Goal: Information Seeking & Learning: Learn about a topic

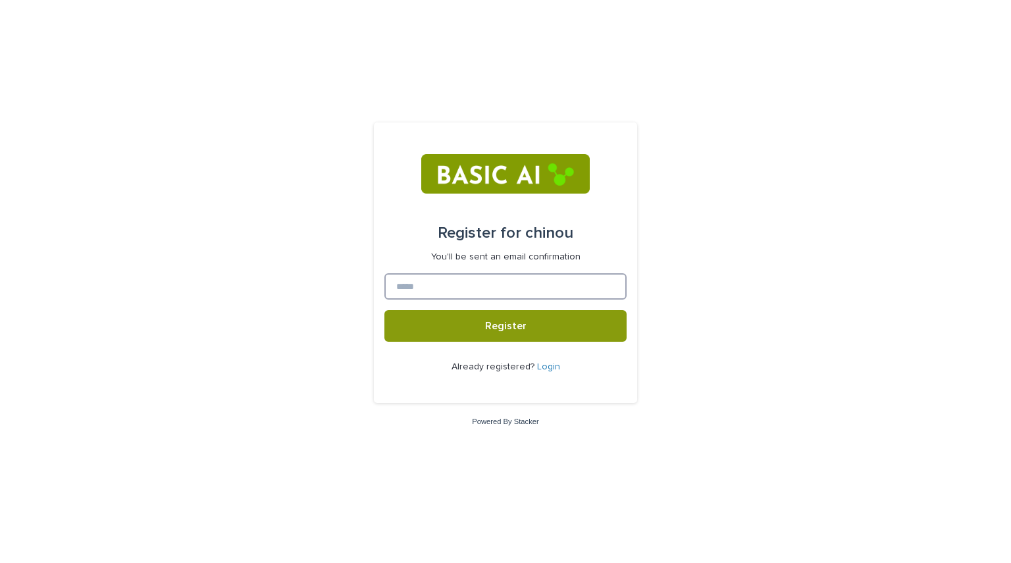
click at [488, 280] on input at bounding box center [505, 286] width 242 height 26
type input "**********"
click at [384, 310] on button "Register" at bounding box center [505, 326] width 242 height 32
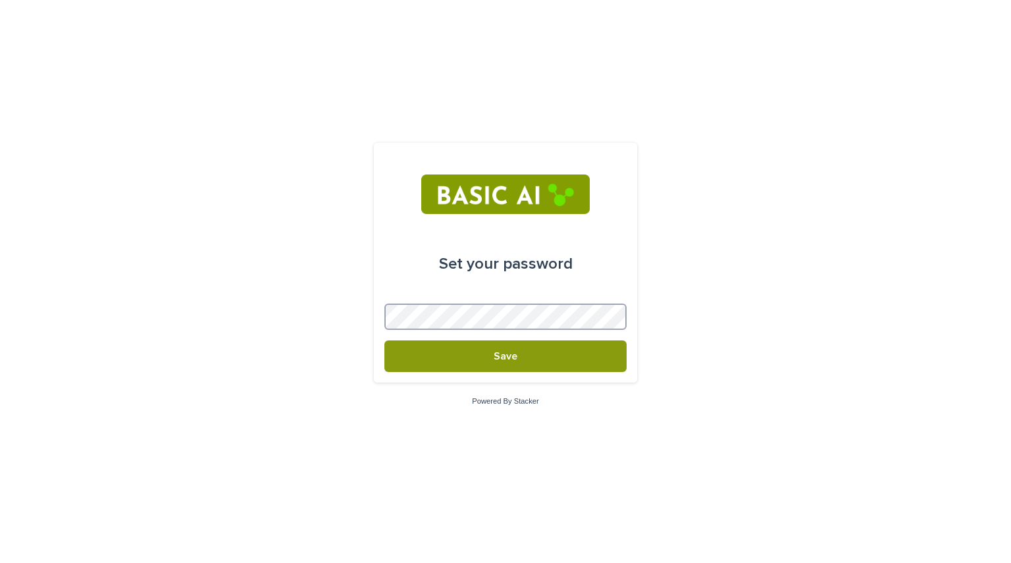
click at [384, 340] on button "Save" at bounding box center [505, 356] width 242 height 32
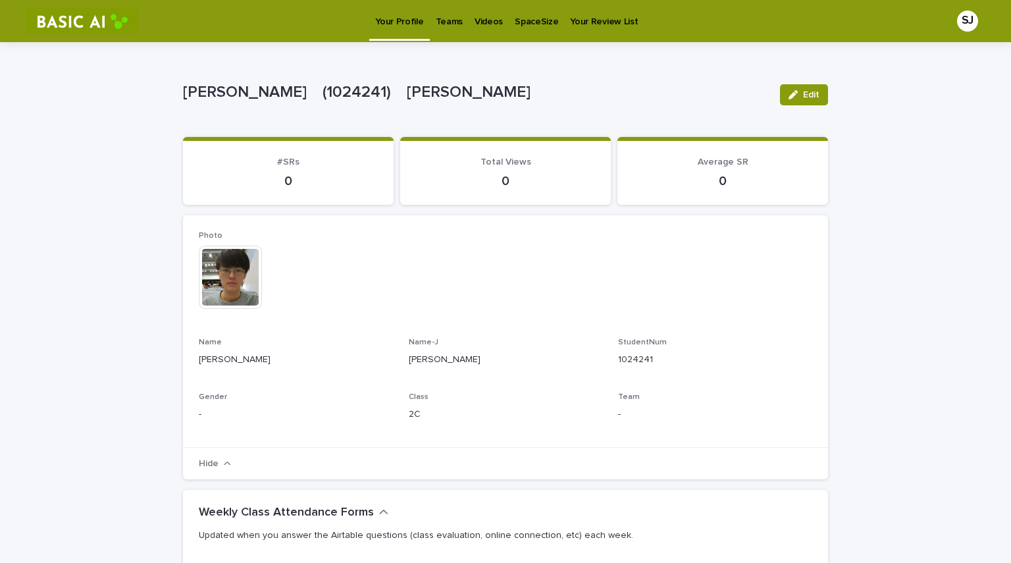
click at [476, 24] on p "Videos" at bounding box center [489, 14] width 28 height 28
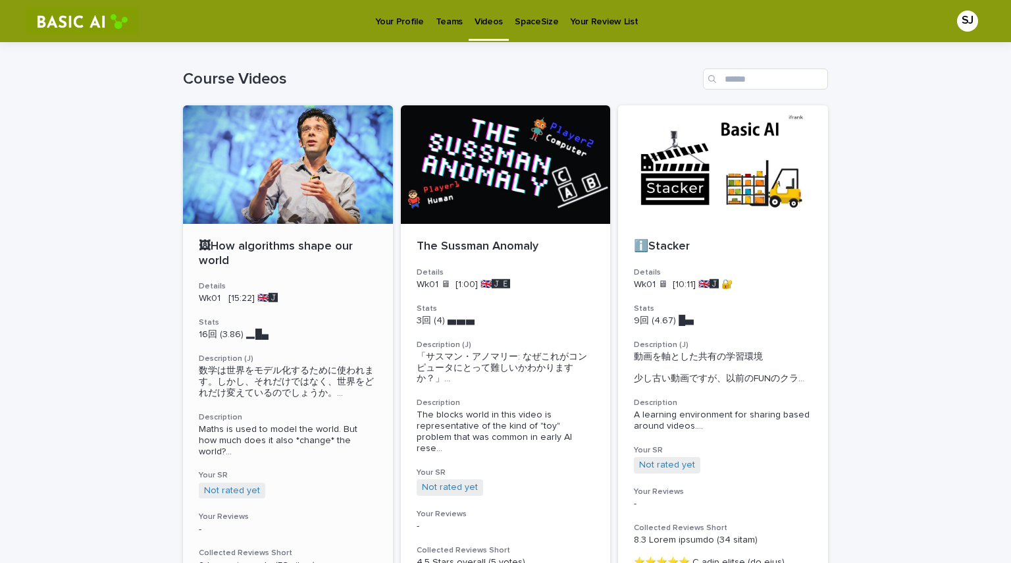
click at [280, 207] on div at bounding box center [288, 164] width 210 height 118
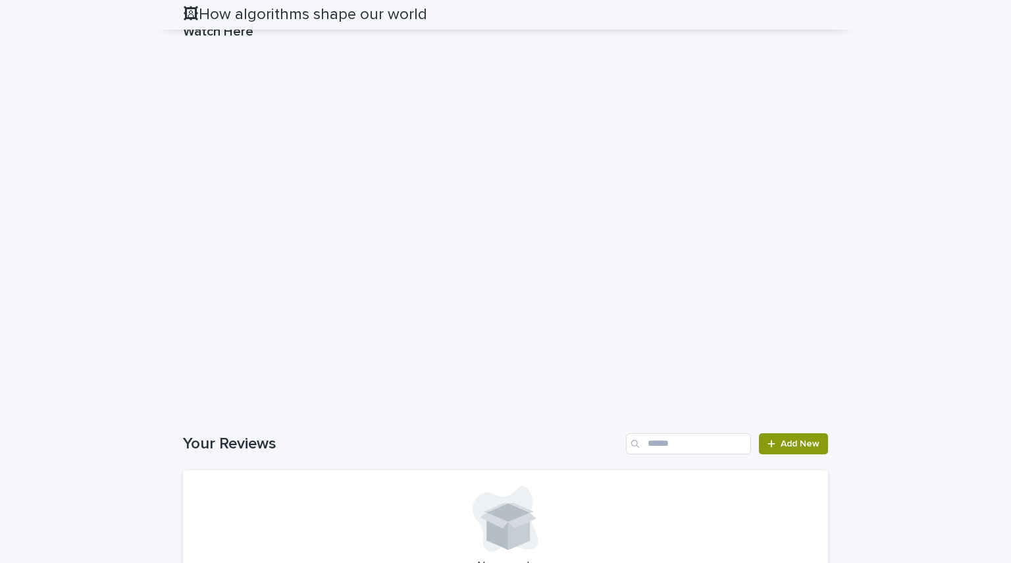
scroll to position [1636, 0]
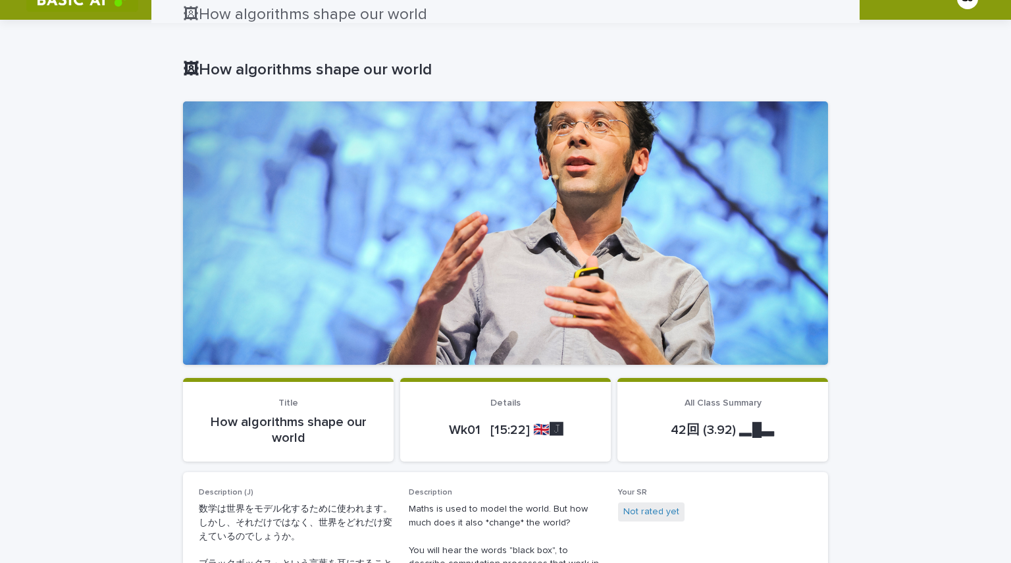
scroll to position [0, 0]
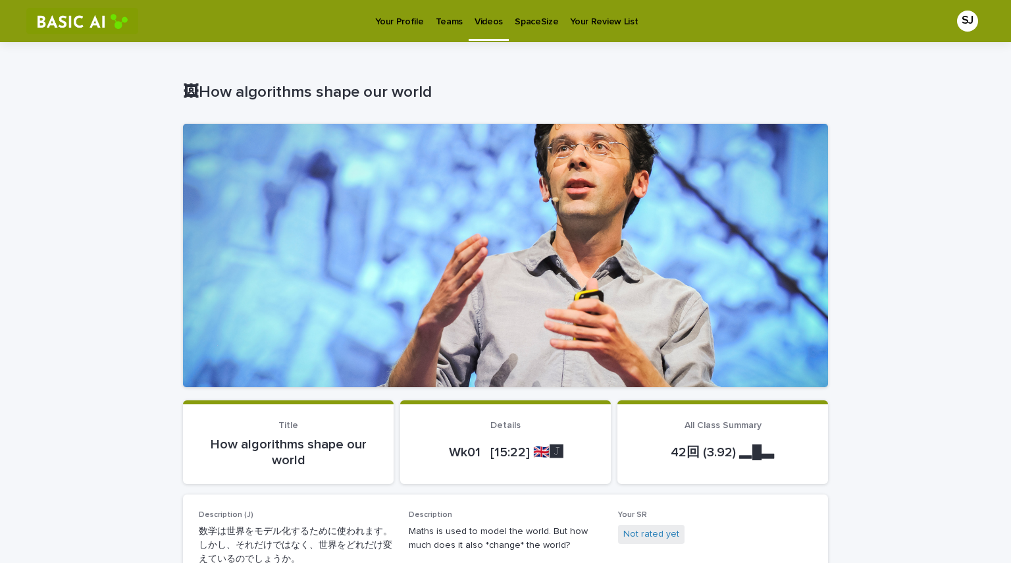
click at [493, 24] on p "Videos" at bounding box center [489, 14] width 28 height 28
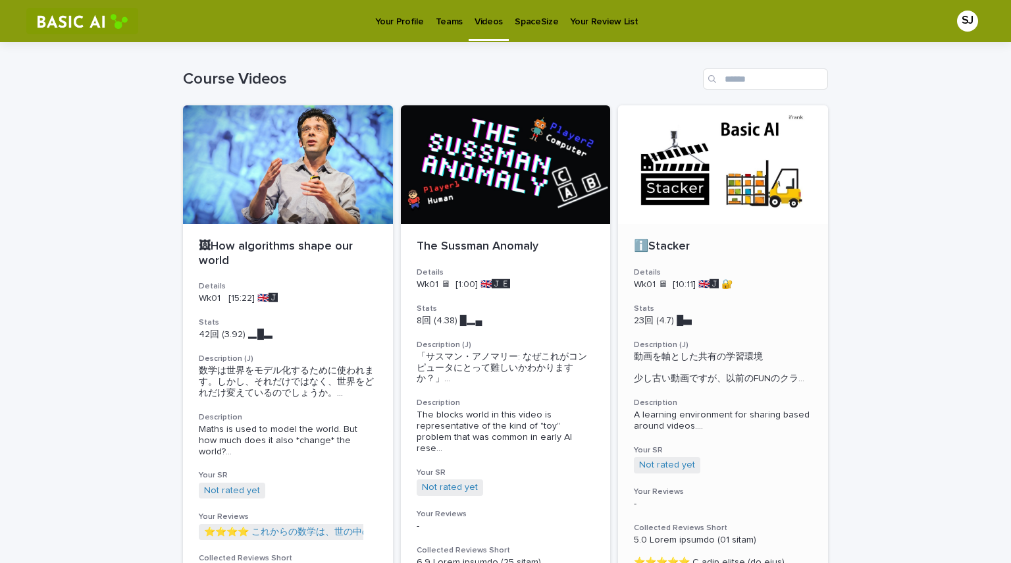
click at [766, 253] on p "ℹ️Stacker" at bounding box center [723, 247] width 178 height 14
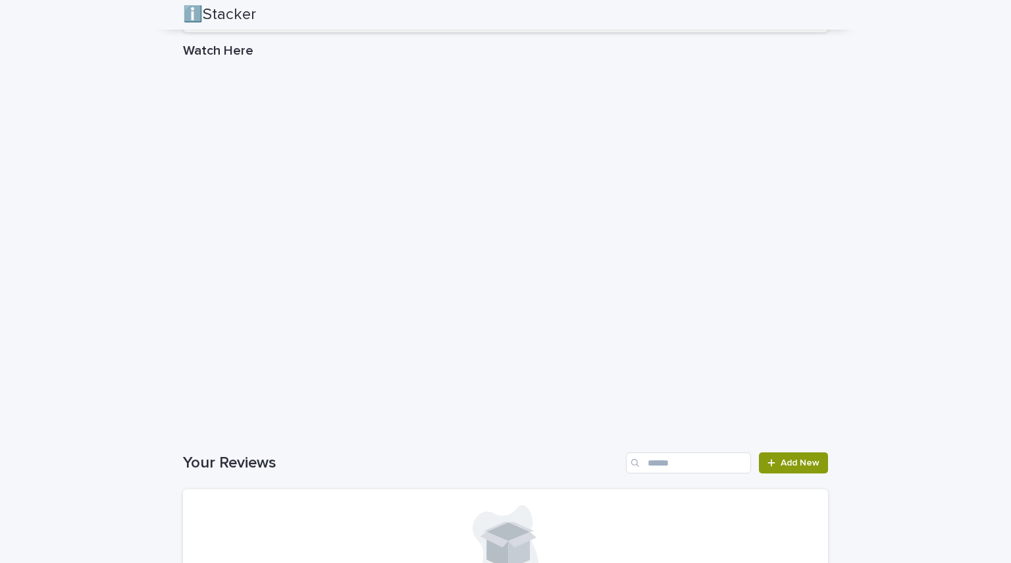
scroll to position [1777, 0]
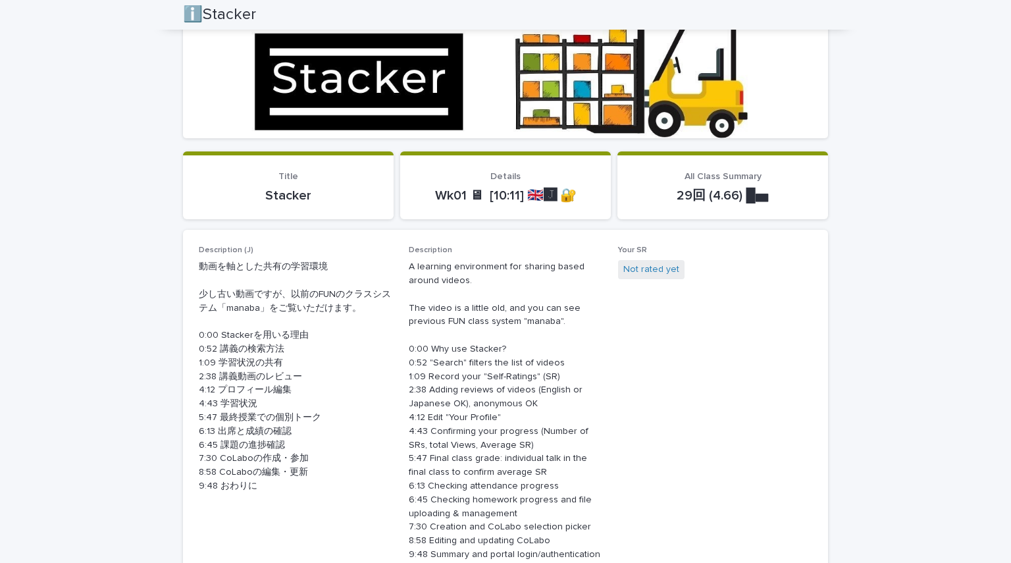
scroll to position [272, 0]
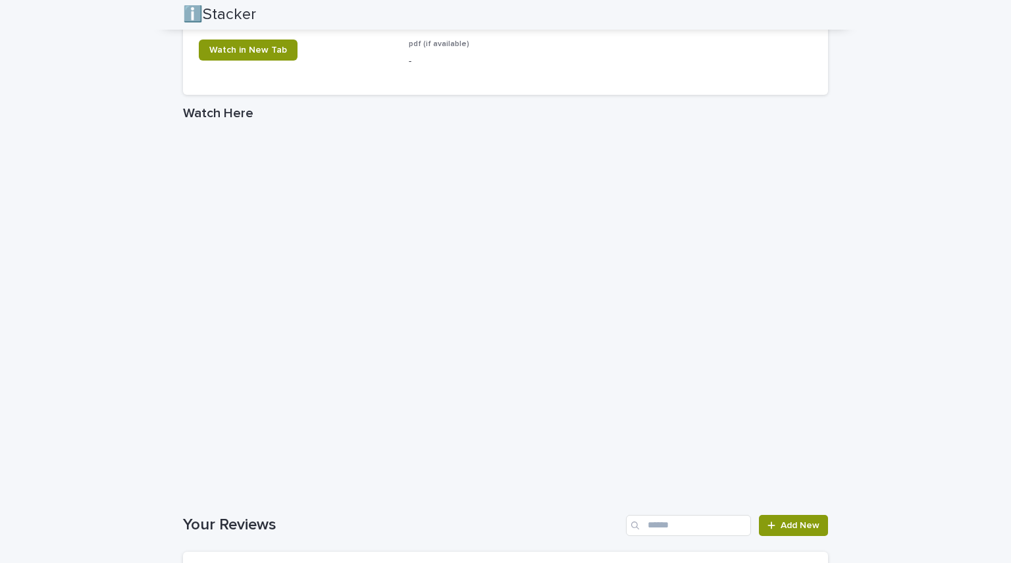
scroll to position [1823, 0]
